Goal: Use online tool/utility: Utilize a website feature to perform a specific function

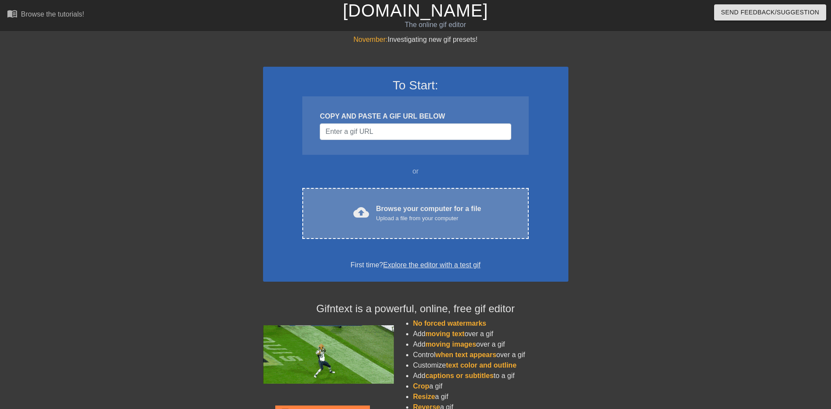
click at [410, 232] on div "cloud_upload Browse your computer for a file Upload a file from your computer C…" at bounding box center [415, 213] width 226 height 51
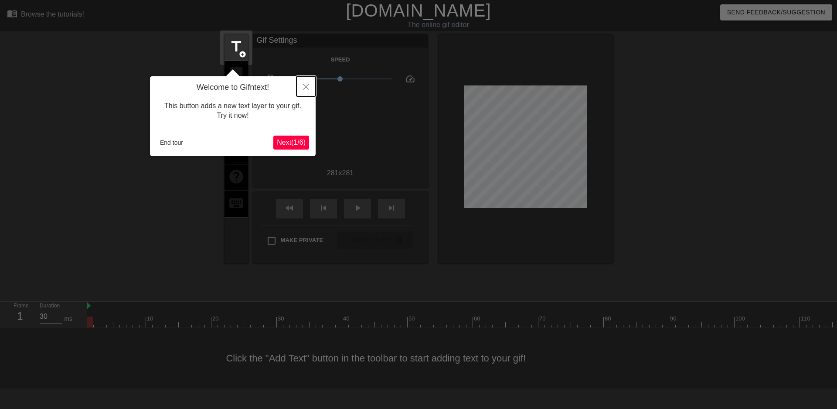
click at [311, 84] on button "Close" at bounding box center [306, 86] width 19 height 20
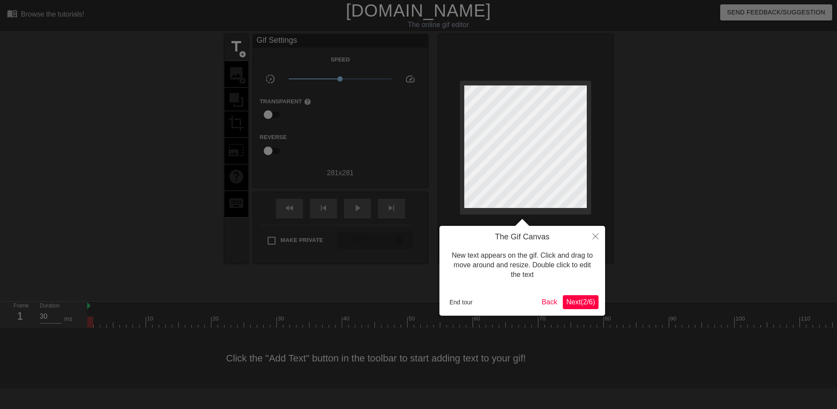
click at [574, 306] on span "Next ( 2 / 6 )" at bounding box center [581, 301] width 29 height 7
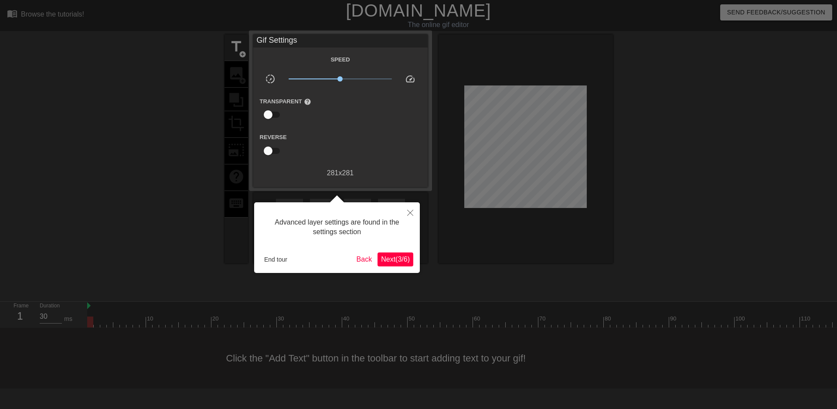
click at [388, 253] on button "Next ( 3 / 6 )" at bounding box center [396, 260] width 36 height 14
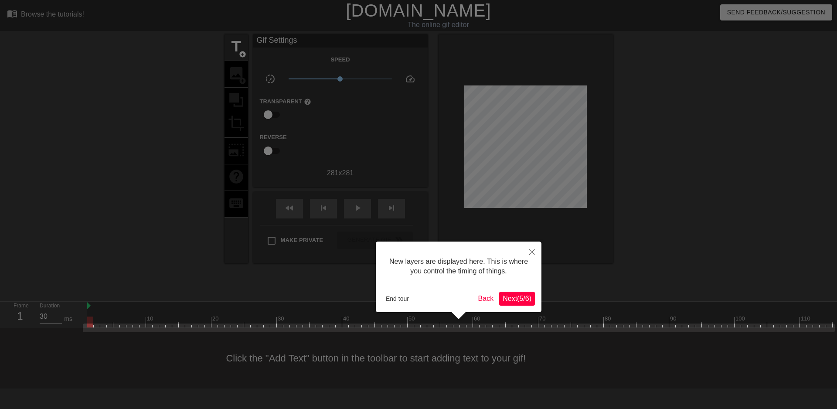
scroll to position [7, 0]
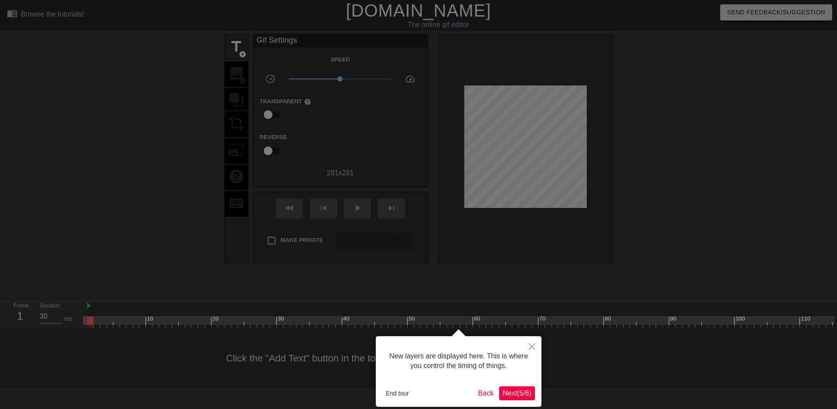
click at [522, 390] on span "Next ( 5 / 6 )" at bounding box center [517, 392] width 29 height 7
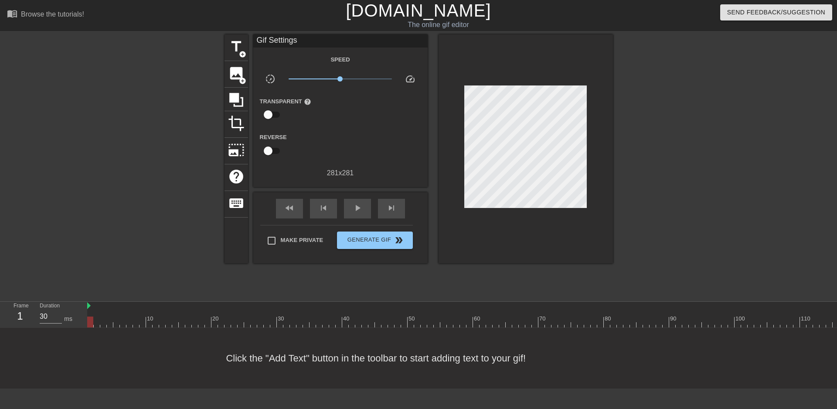
click at [367, 264] on div "title add_circle image add_circle crop photo_size_select_large help keyboard Gi…" at bounding box center [419, 165] width 389 height 262
click at [234, 96] on icon at bounding box center [236, 100] width 14 height 14
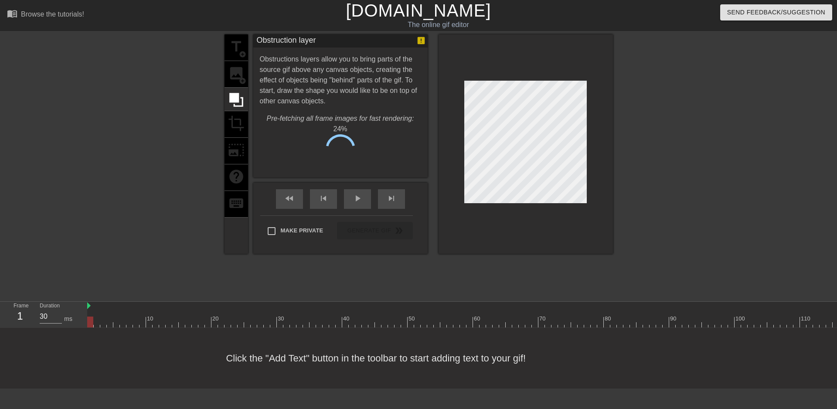
click at [236, 75] on div "title add_circle image add_circle crop photo_size_select_large help keyboard" at bounding box center [237, 143] width 24 height 219
drag, startPoint x: 307, startPoint y: 125, endPoint x: 370, endPoint y: 126, distance: 62.4
click at [350, 125] on span "55" at bounding box center [347, 125] width 5 height 5
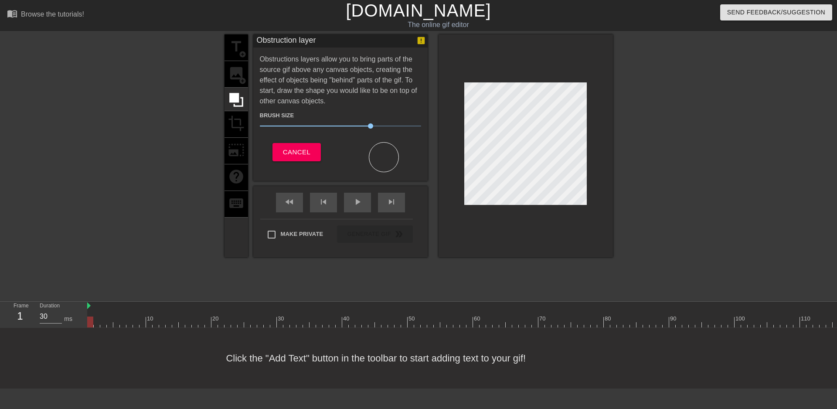
click at [481, 79] on div at bounding box center [526, 145] width 174 height 223
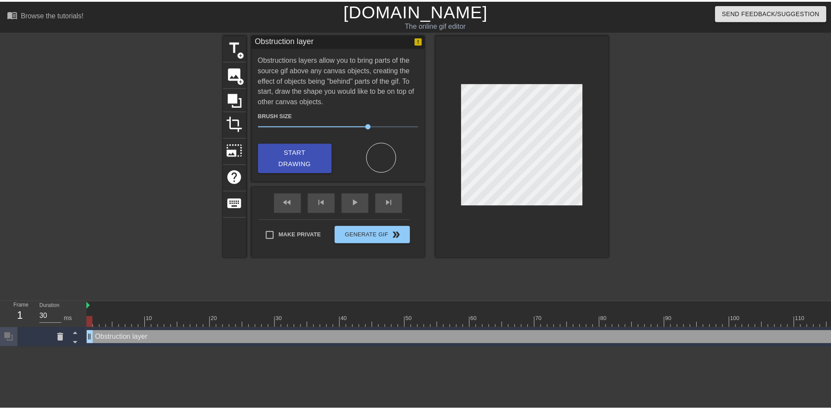
scroll to position [0, 0]
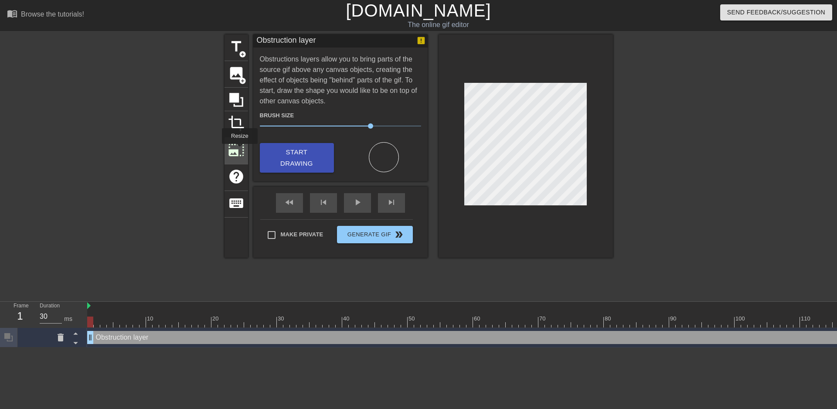
click at [239, 150] on span "photo_size_select_large" at bounding box center [236, 150] width 17 height 17
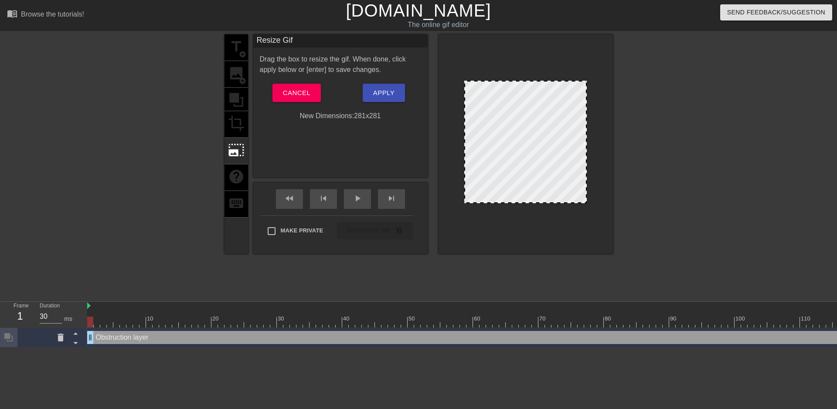
click at [233, 107] on div "title add_circle image add_circle crop photo_size_select_large help keyboard" at bounding box center [237, 143] width 24 height 219
click at [285, 96] on span "Cancel" at bounding box center [296, 92] width 27 height 11
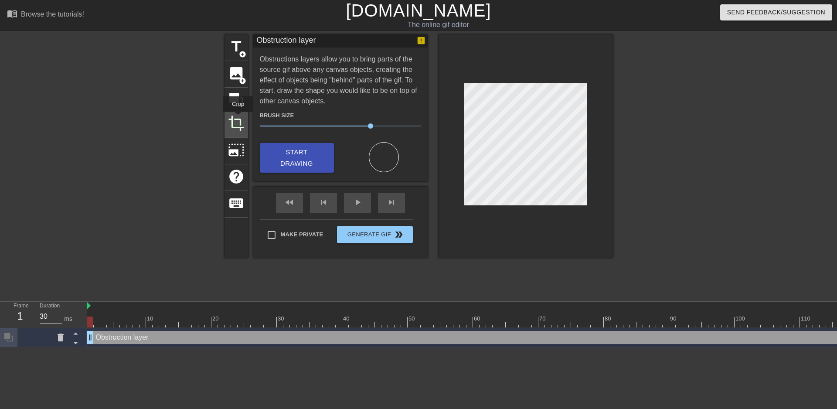
click at [238, 118] on span "crop" at bounding box center [236, 123] width 17 height 17
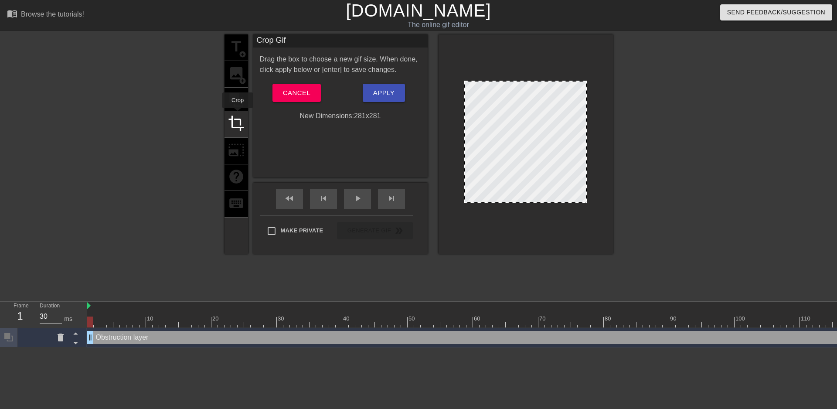
click at [238, 97] on div "title add_circle image add_circle crop photo_size_select_large help keyboard" at bounding box center [237, 143] width 24 height 219
click at [304, 92] on span "Cancel" at bounding box center [296, 92] width 27 height 11
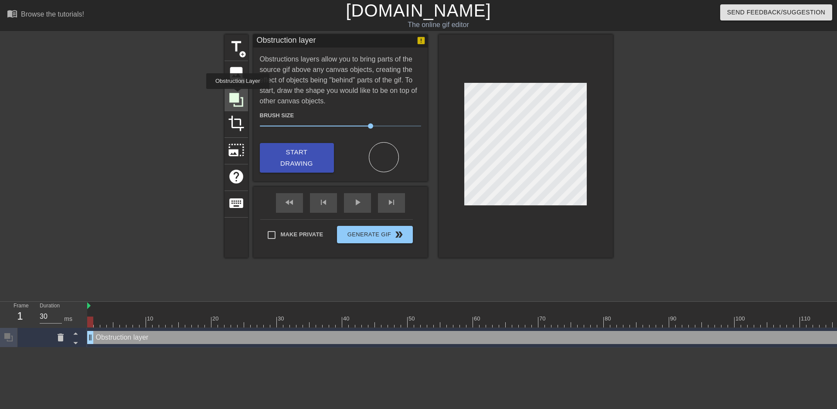
click at [238, 95] on icon at bounding box center [236, 100] width 14 height 14
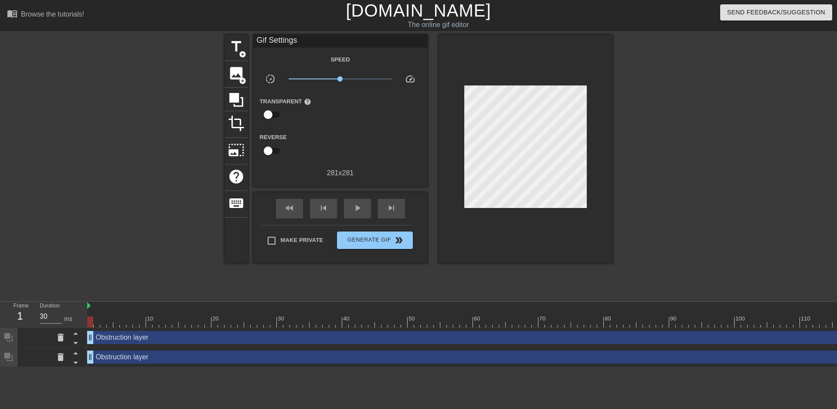
drag, startPoint x: 466, startPoint y: 65, endPoint x: 462, endPoint y: 79, distance: 14.5
click at [462, 79] on div at bounding box center [526, 148] width 174 height 229
click at [458, 66] on div at bounding box center [526, 148] width 174 height 229
click at [237, 93] on icon at bounding box center [236, 100] width 14 height 14
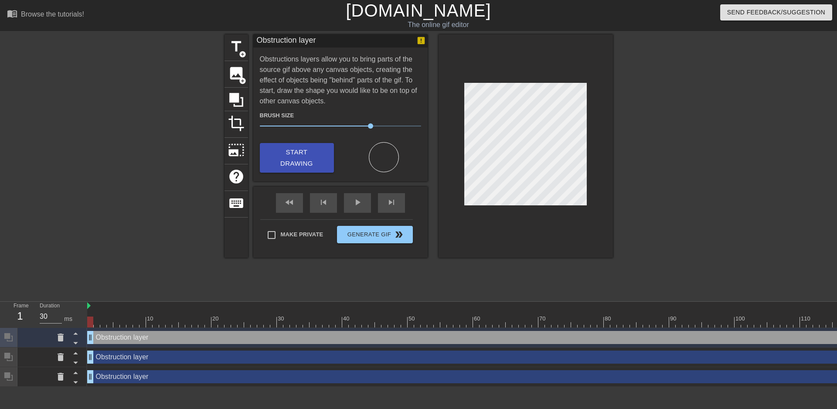
click at [378, 122] on span "69" at bounding box center [340, 126] width 161 height 10
drag, startPoint x: 375, startPoint y: 122, endPoint x: 342, endPoint y: 121, distance: 33.2
click at [342, 121] on span "51" at bounding box center [340, 126] width 161 height 10
drag, startPoint x: 359, startPoint y: 119, endPoint x: 360, endPoint y: 123, distance: 4.4
click at [359, 121] on div "Brush Size 51" at bounding box center [340, 122] width 174 height 24
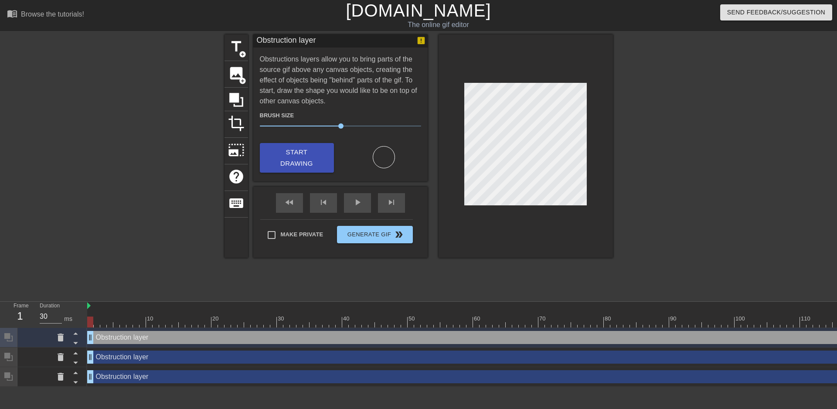
click at [361, 126] on span "51" at bounding box center [340, 126] width 161 height 10
click at [239, 96] on icon at bounding box center [236, 100] width 17 height 17
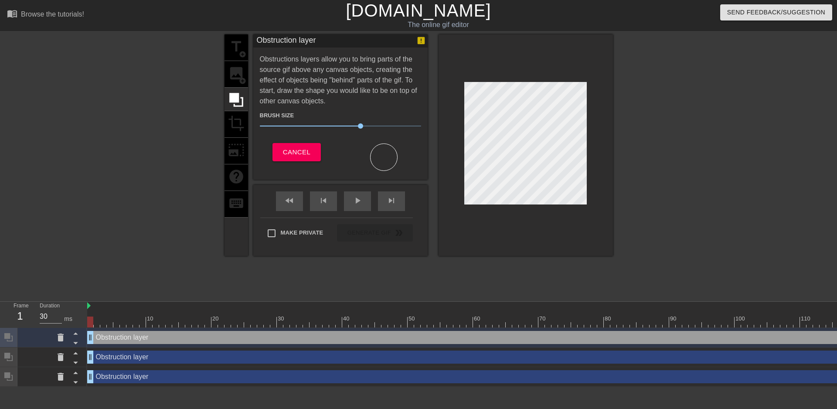
click at [243, 75] on div "title add_circle image add_circle crop photo_size_select_large help keyboard" at bounding box center [237, 145] width 24 height 222
click at [294, 148] on span "Cancel" at bounding box center [296, 152] width 27 height 11
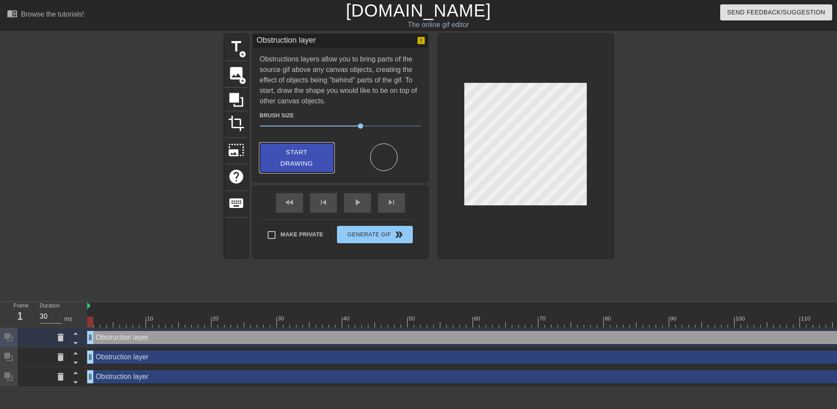
click at [276, 144] on button "Start Drawing" at bounding box center [297, 158] width 74 height 30
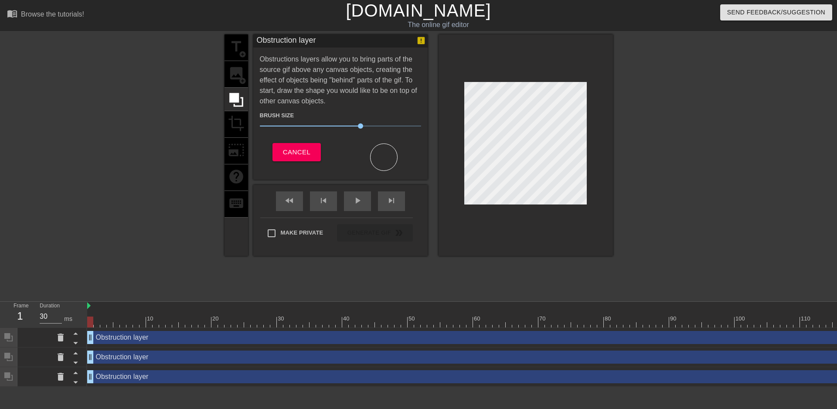
click at [419, 83] on div "title add_circle image add_circle crop photo_size_select_large help keyboard Ob…" at bounding box center [419, 145] width 389 height 222
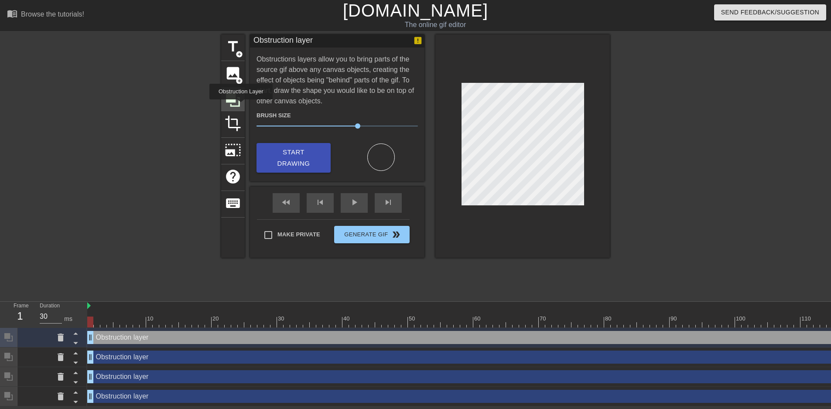
click at [241, 106] on icon at bounding box center [233, 100] width 17 height 17
click at [453, 75] on div at bounding box center [522, 145] width 174 height 223
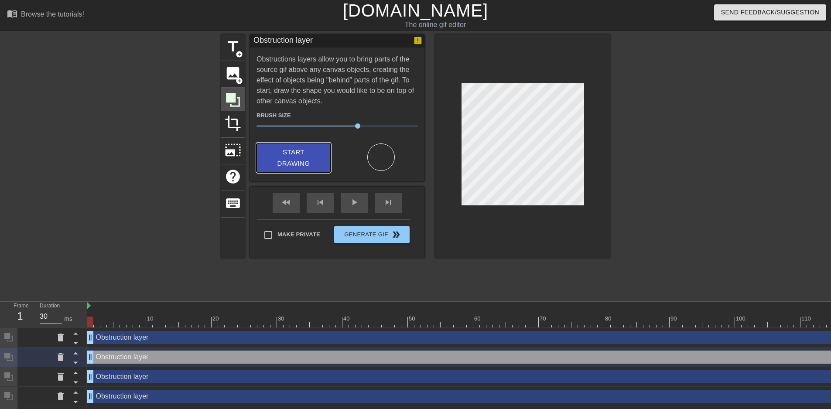
drag, startPoint x: 290, startPoint y: 150, endPoint x: 237, endPoint y: 100, distance: 72.8
click at [237, 100] on div "title add_circle image add_circle crop photo_size_select_large help keyboard Ob…" at bounding box center [415, 145] width 389 height 223
click at [234, 116] on span "crop" at bounding box center [233, 123] width 17 height 17
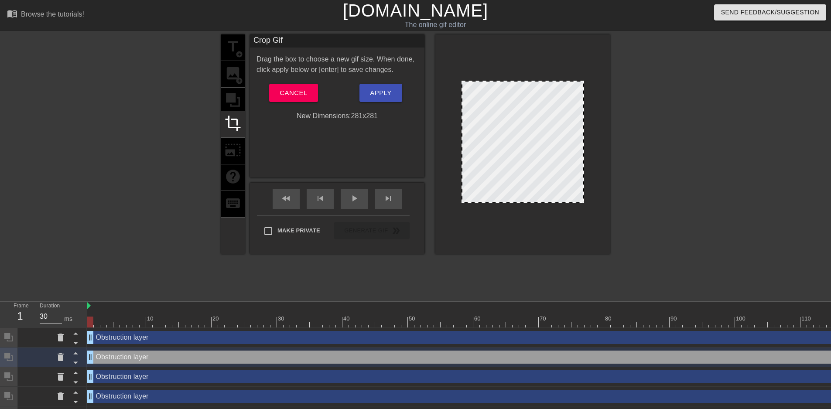
click at [239, 96] on div "title add_circle image add_circle crop photo_size_select_large help keyboard" at bounding box center [233, 143] width 24 height 219
click at [292, 89] on span "Cancel" at bounding box center [293, 92] width 27 height 11
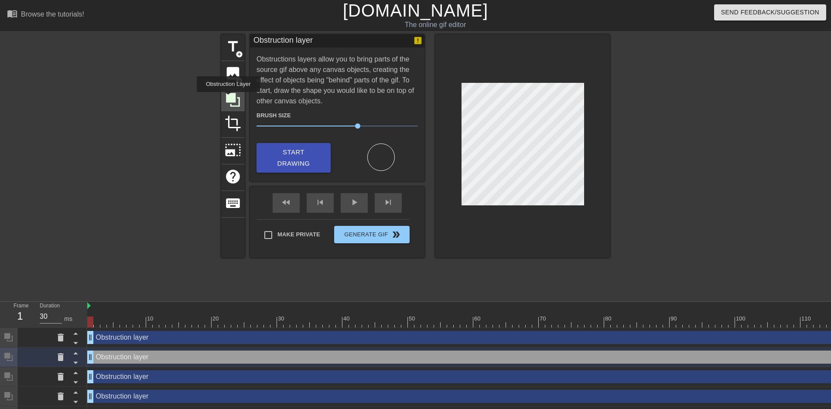
click at [228, 98] on icon at bounding box center [233, 100] width 14 height 14
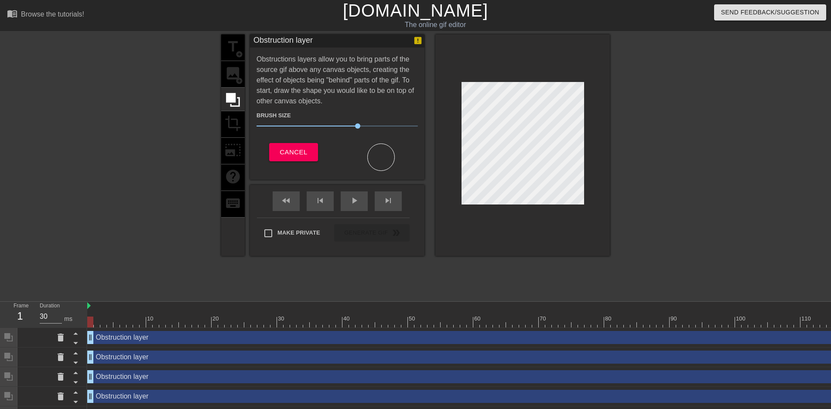
click at [437, 82] on div at bounding box center [522, 145] width 174 height 222
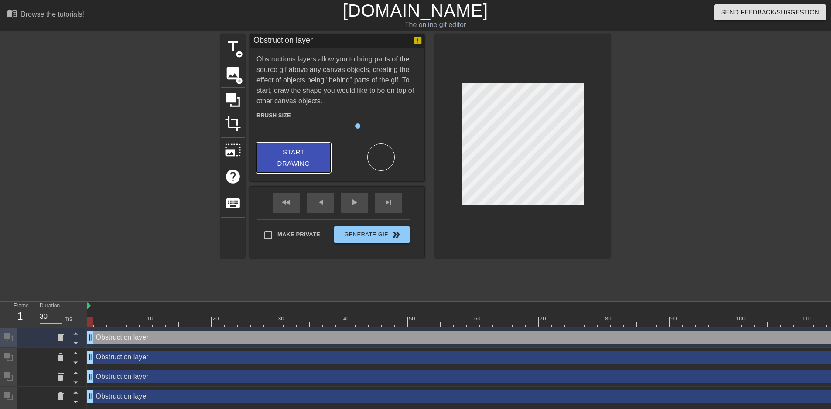
click at [302, 160] on span "Start Drawing" at bounding box center [293, 158] width 53 height 23
click at [306, 159] on span "Start Drawing" at bounding box center [293, 158] width 53 height 23
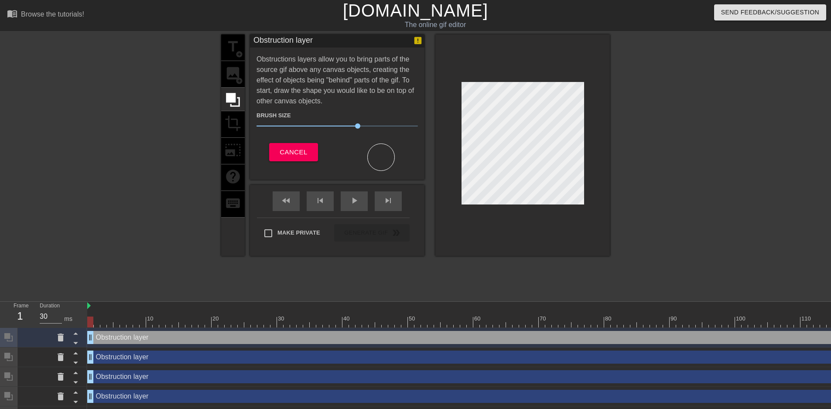
click at [267, 150] on div "Cancel" at bounding box center [293, 157] width 87 height 28
click at [293, 148] on span "Cancel" at bounding box center [293, 152] width 27 height 11
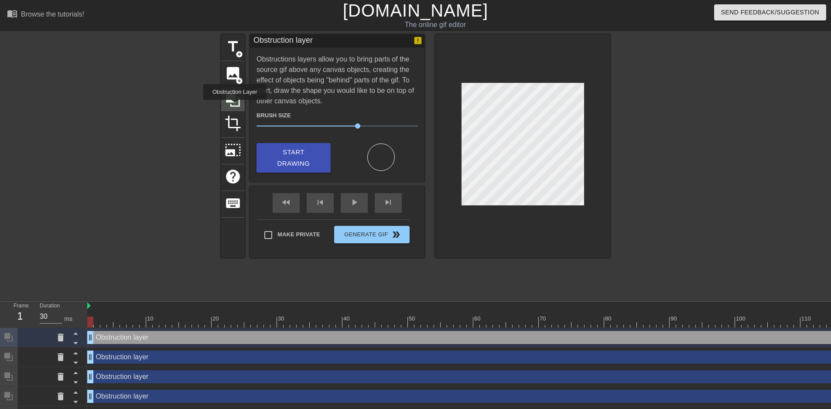
click at [235, 106] on icon at bounding box center [233, 100] width 17 height 17
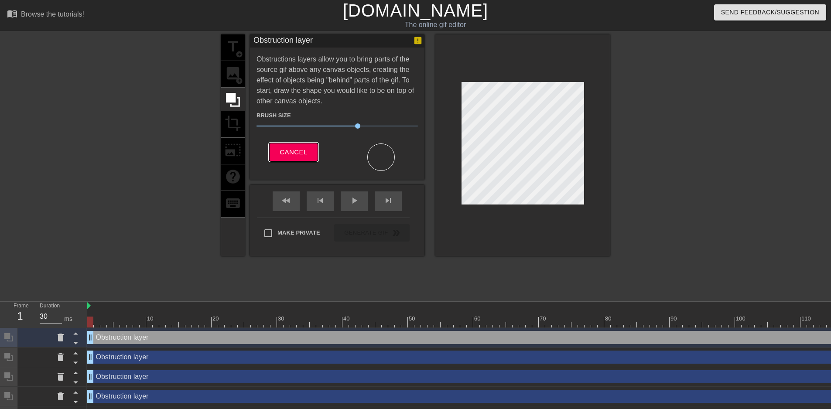
click at [277, 146] on button "Cancel" at bounding box center [293, 152] width 48 height 18
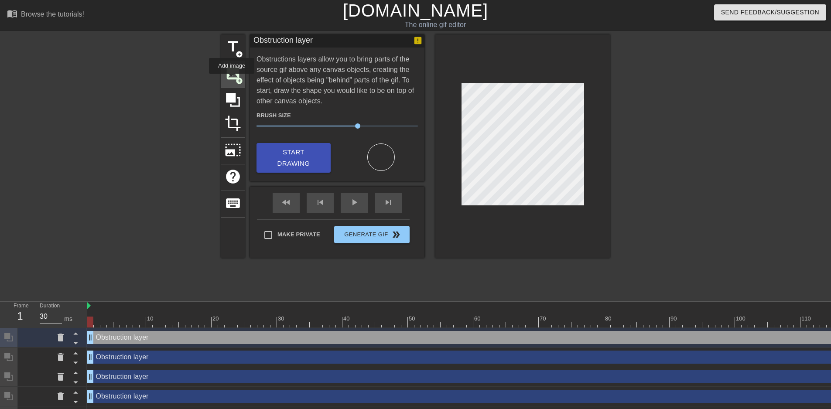
click at [232, 80] on span "image" at bounding box center [233, 73] width 17 height 17
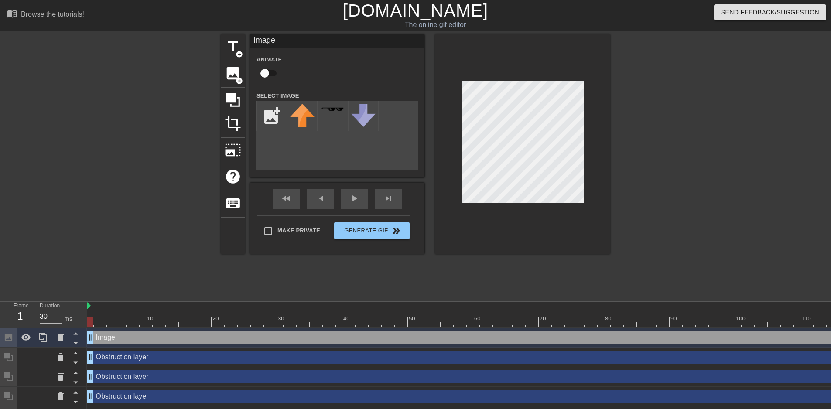
click at [337, 33] on div "menu_book Browse the tutorials! [DOMAIN_NAME] The online gif editor Send Feedba…" at bounding box center [415, 242] width 831 height 485
click at [230, 55] on div "title add_circle" at bounding box center [233, 47] width 24 height 27
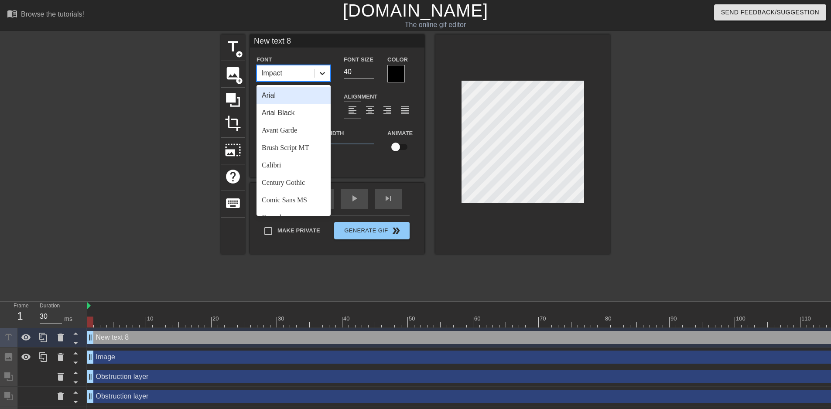
click at [321, 72] on icon at bounding box center [322, 73] width 9 height 9
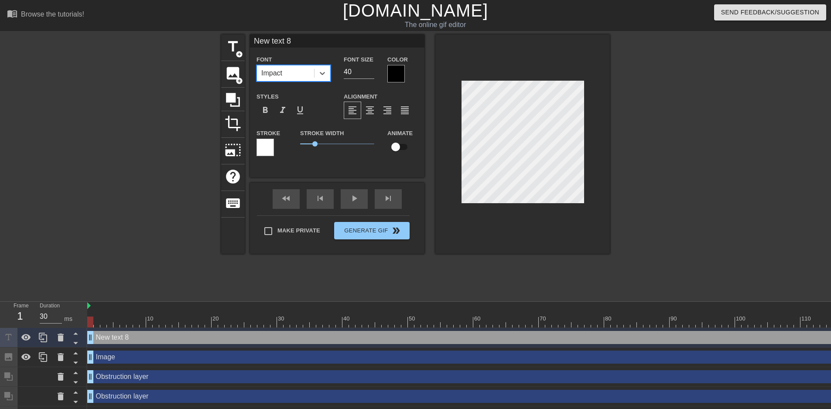
click at [287, 68] on div "Impact" at bounding box center [285, 73] width 57 height 16
click at [285, 72] on div "Impact" at bounding box center [285, 73] width 57 height 16
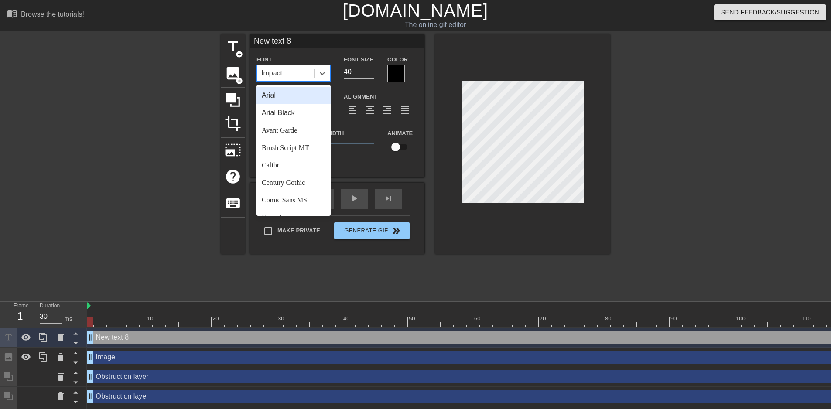
click at [277, 68] on div "Impact" at bounding box center [271, 73] width 21 height 10
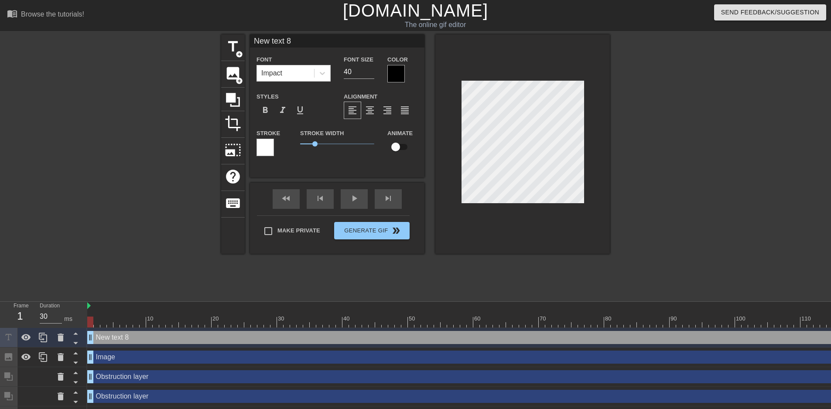
click at [307, 39] on input "New text 8" at bounding box center [337, 40] width 174 height 13
paste input "me when i black out and suddenly theres a big 10'6 hot fish named [PERSON_NAME]…"
type input "me when i black out and suddenly theres a big 10'6 hot fish named [PERSON_NAME]…"
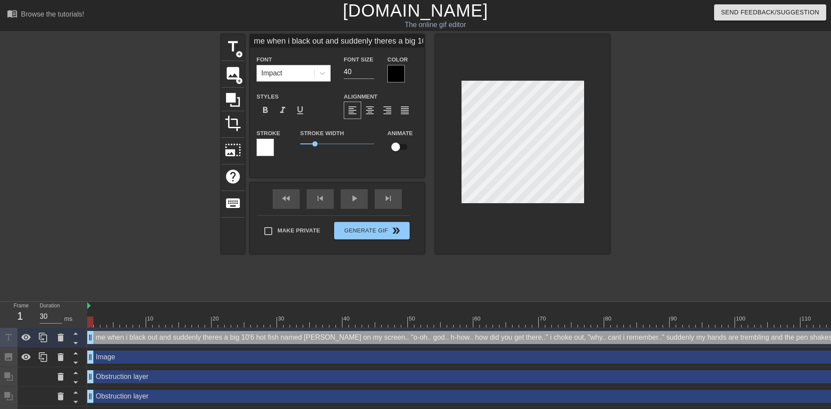
scroll to position [0, 869]
click at [400, 74] on div at bounding box center [395, 73] width 17 height 17
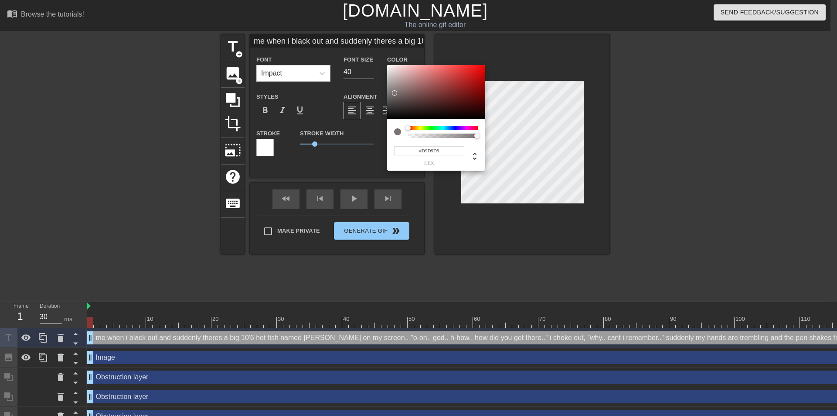
type input "#FFFFFF"
drag, startPoint x: 397, startPoint y: 97, endPoint x: 362, endPoint y: 41, distance: 66.4
click at [362, 41] on div "#FFFFFF hex" at bounding box center [418, 208] width 837 height 416
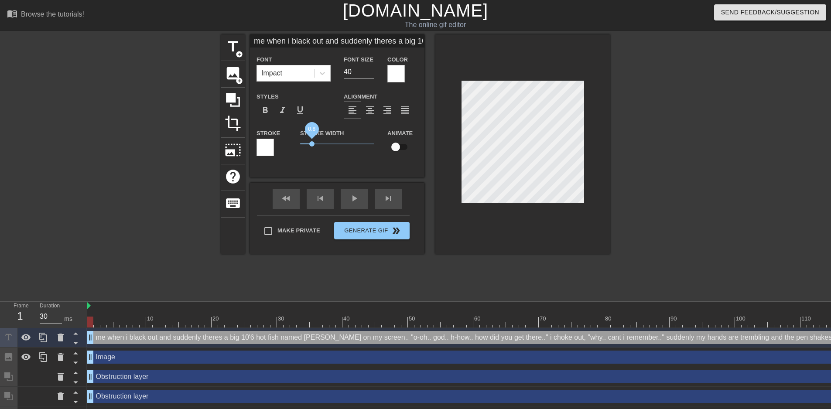
drag, startPoint x: 319, startPoint y: 144, endPoint x: 312, endPoint y: 140, distance: 8.4
click at [312, 140] on span "0.8" at bounding box center [337, 144] width 74 height 10
click at [350, 78] on input "40" at bounding box center [359, 72] width 31 height 14
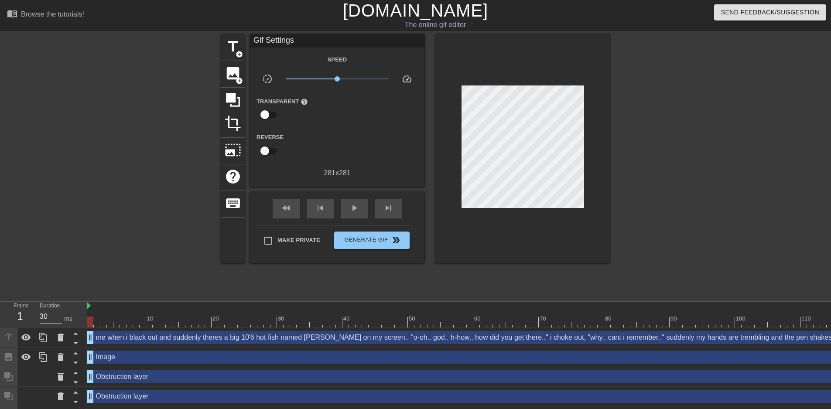
click at [703, 132] on div at bounding box center [685, 165] width 131 height 262
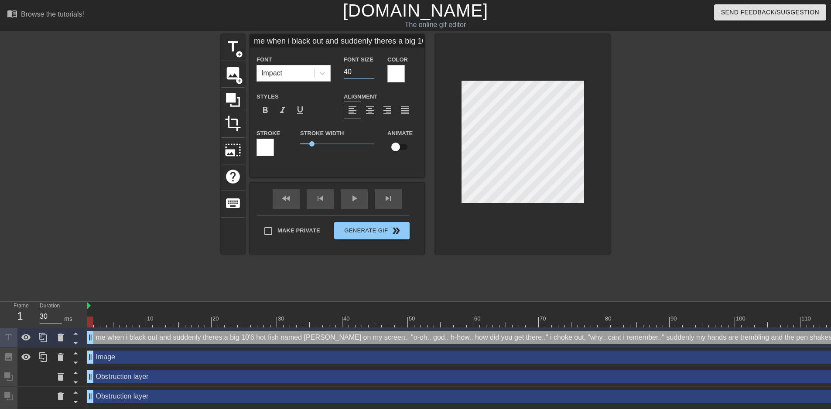
click at [356, 74] on input "40" at bounding box center [359, 72] width 31 height 14
type input "12"
